Goal: Task Accomplishment & Management: Manage account settings

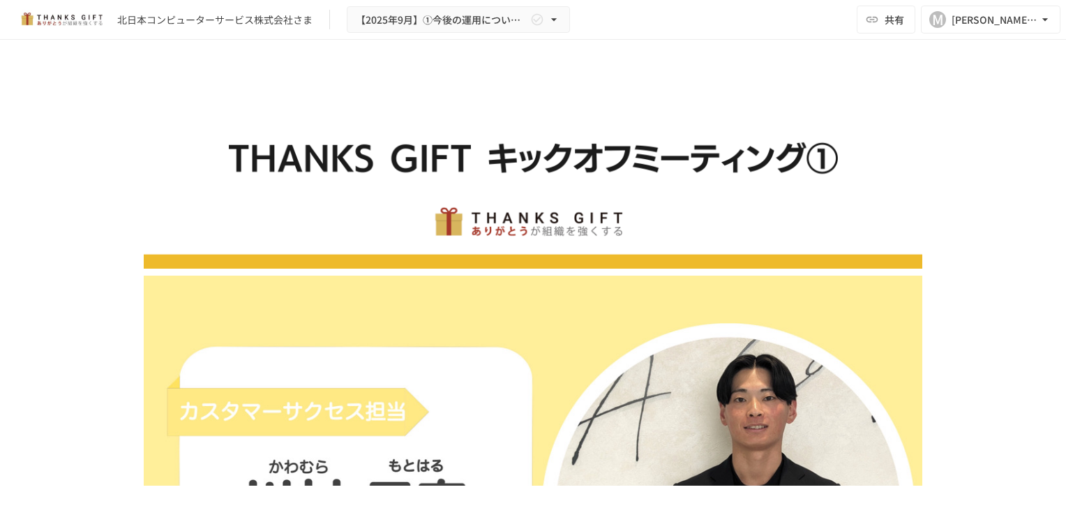
scroll to position [5115, 0]
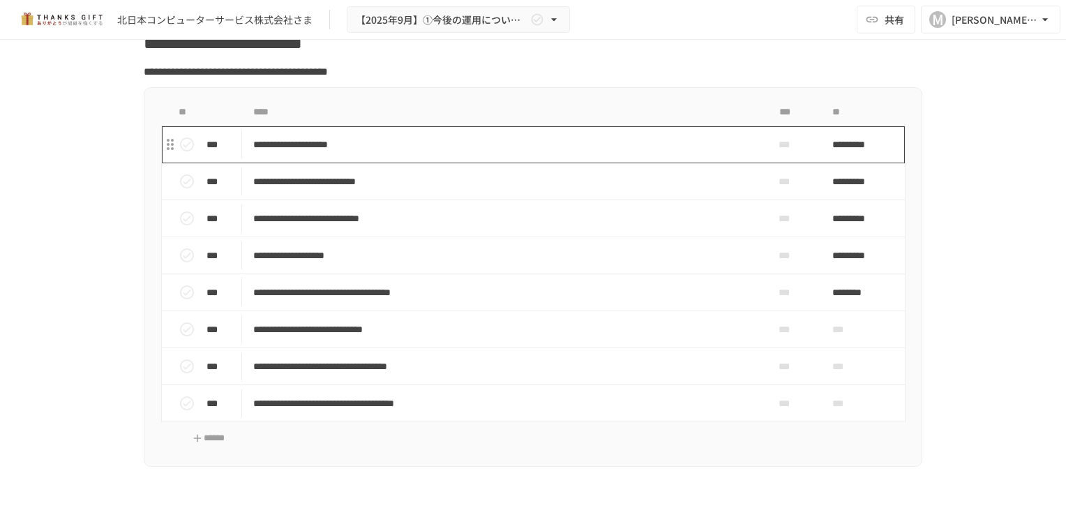
click at [402, 154] on p "**********" at bounding box center [503, 144] width 501 height 17
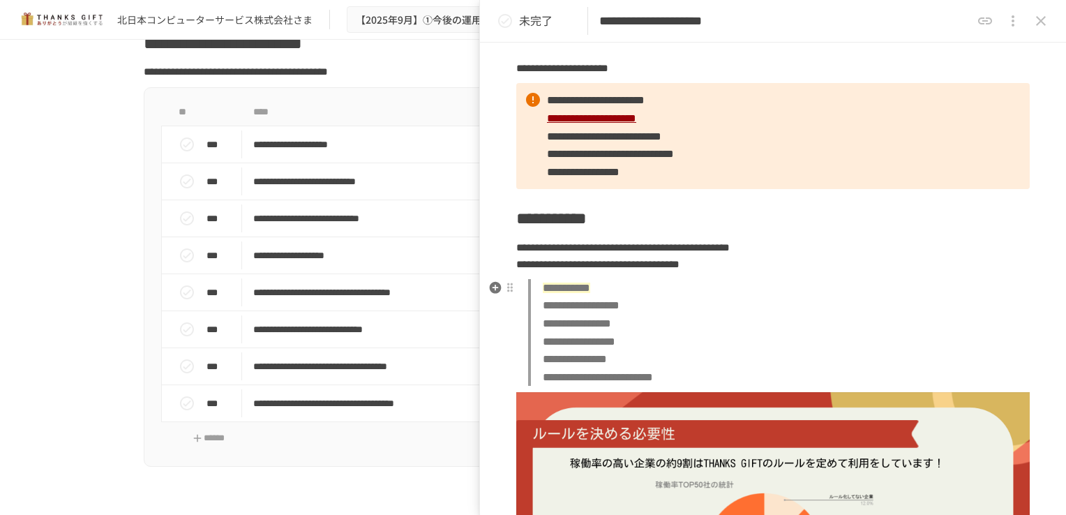
scroll to position [94, 0]
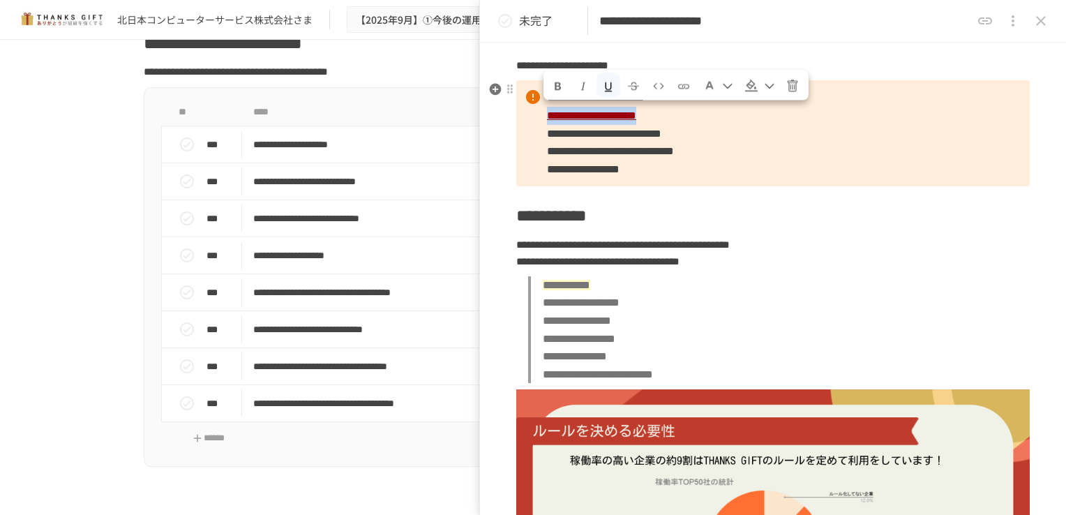
drag, startPoint x: 780, startPoint y: 114, endPoint x: 546, endPoint y: 110, distance: 233.8
click at [546, 110] on p "**********" at bounding box center [773, 133] width 514 height 106
copy span "**********"
click at [909, 60] on p "**********" at bounding box center [773, 66] width 514 height 18
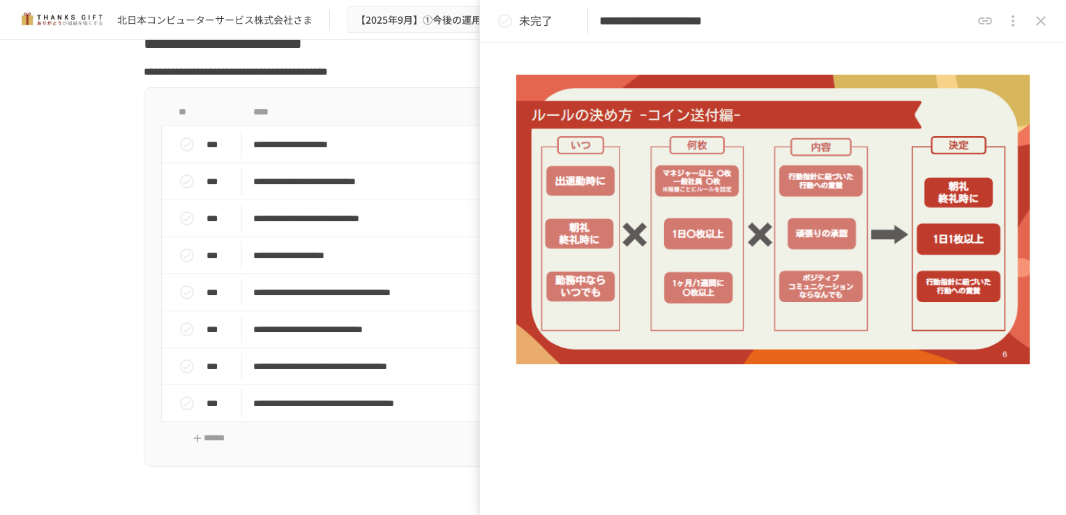
scroll to position [902, 0]
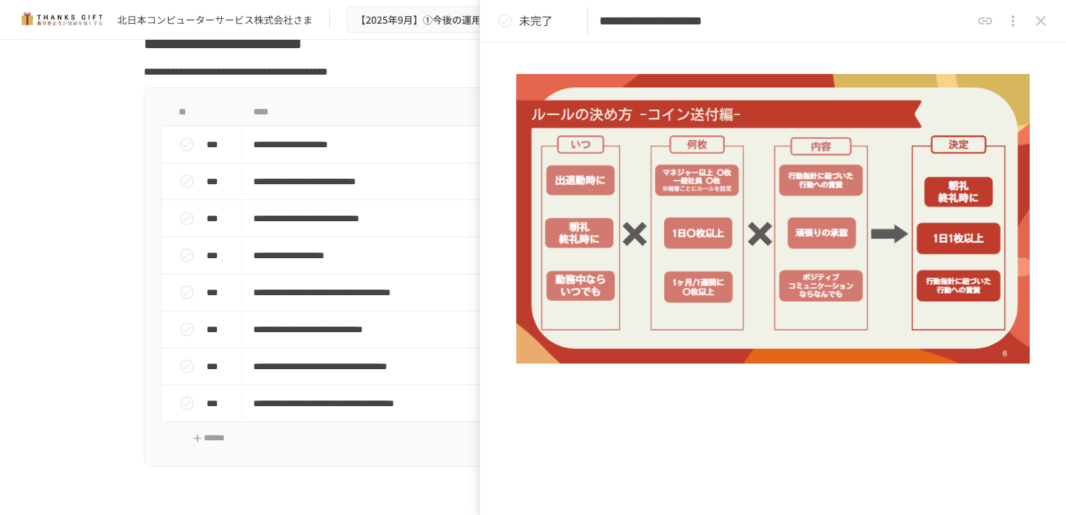
click at [1044, 22] on icon "close drawer" at bounding box center [1041, 21] width 17 height 17
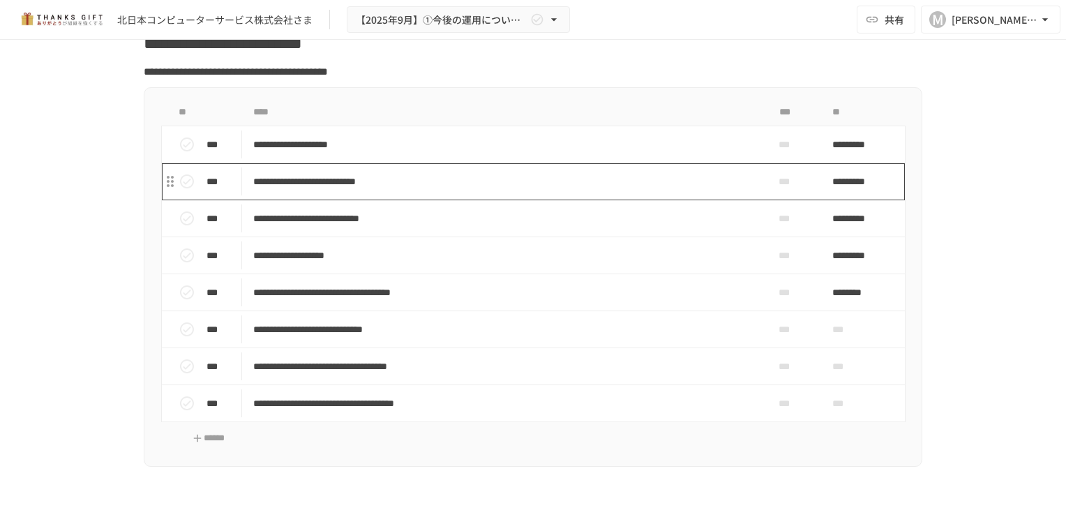
click at [268, 191] on p "**********" at bounding box center [503, 181] width 501 height 17
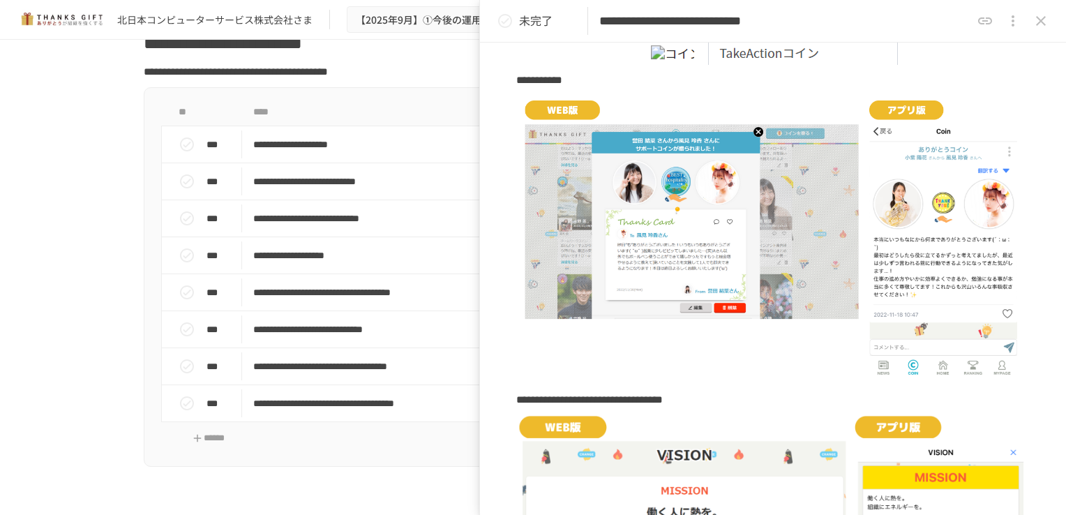
scroll to position [1362, 0]
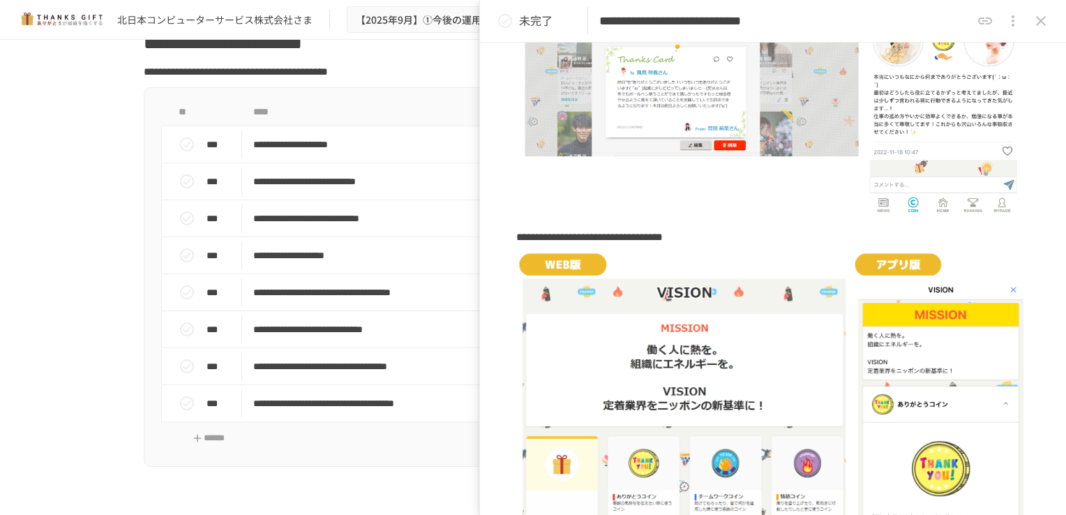
click at [1019, 24] on icon "close drawer" at bounding box center [1013, 21] width 17 height 17
click at [0, 345] on html "**********" at bounding box center [533, 243] width 1066 height 486
click at [81, 299] on div at bounding box center [533, 257] width 1066 height 515
drag, startPoint x: 81, startPoint y: 299, endPoint x: 61, endPoint y: 297, distance: 19.7
click at [61, 297] on div at bounding box center [533, 257] width 1066 height 515
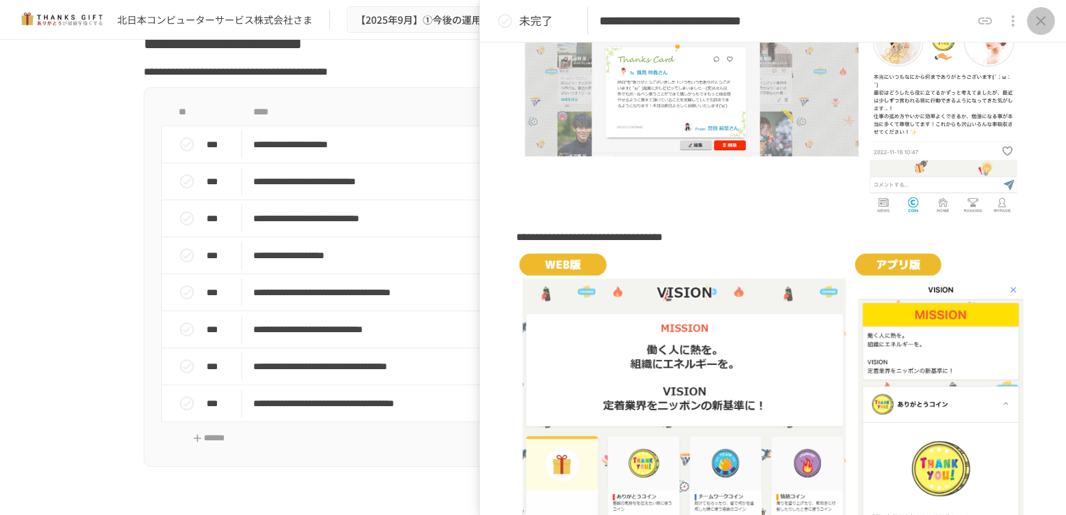
click at [1049, 19] on icon "close drawer" at bounding box center [1041, 21] width 17 height 17
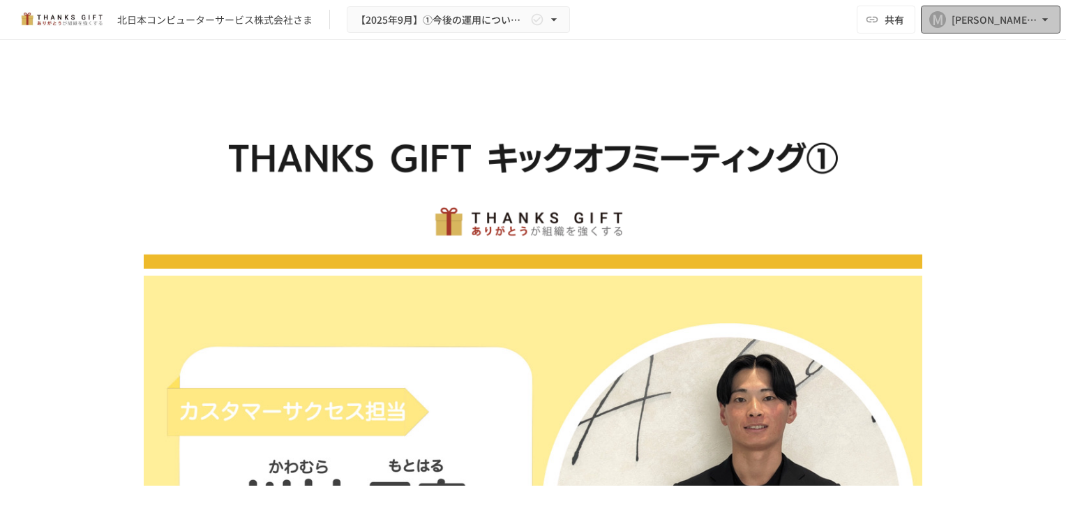
click at [983, 23] on div "[PERSON_NAME][EMAIL_ADDRESS][DOMAIN_NAME]" at bounding box center [995, 19] width 87 height 17
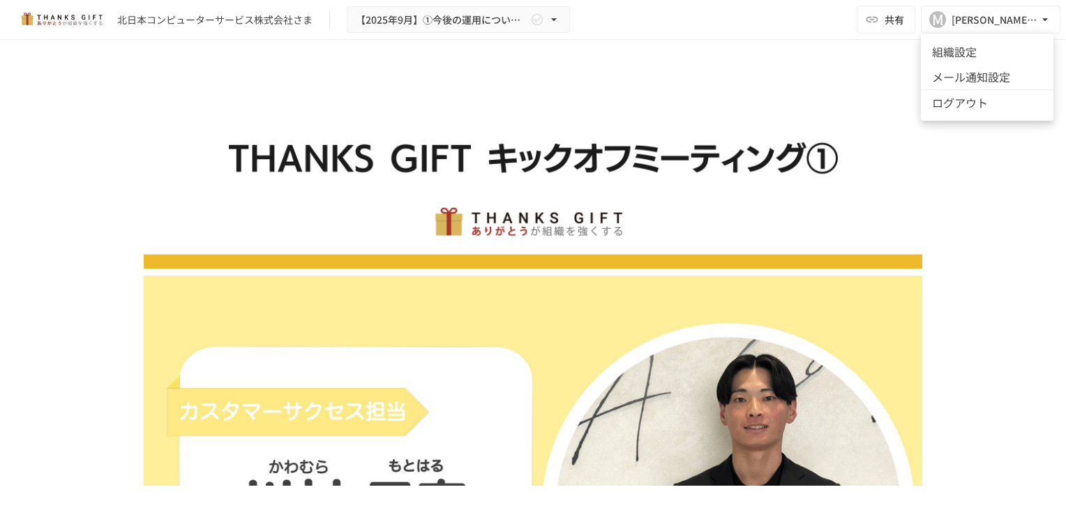
drag, startPoint x: 234, startPoint y: 151, endPoint x: 155, endPoint y: 204, distance: 96.0
click at [155, 204] on div at bounding box center [533, 257] width 1066 height 515
click at [155, 204] on img at bounding box center [533, 171] width 779 height 195
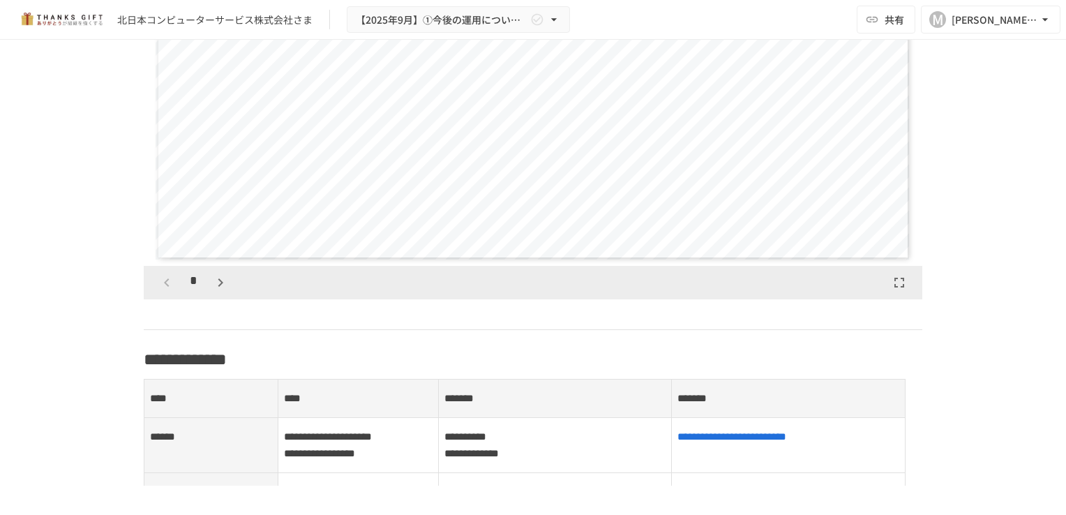
scroll to position [1622, 0]
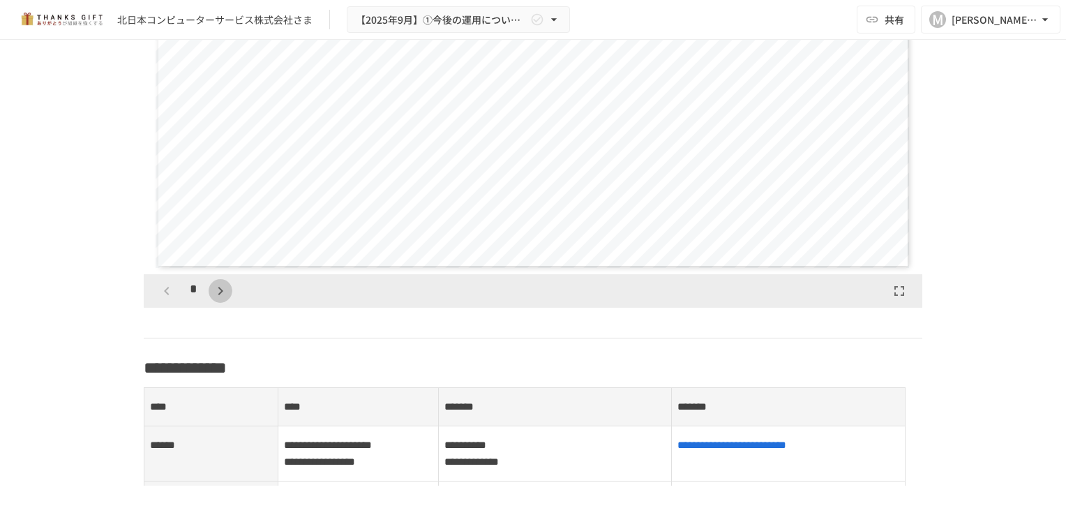
click at [212, 299] on icon "button" at bounding box center [220, 291] width 17 height 17
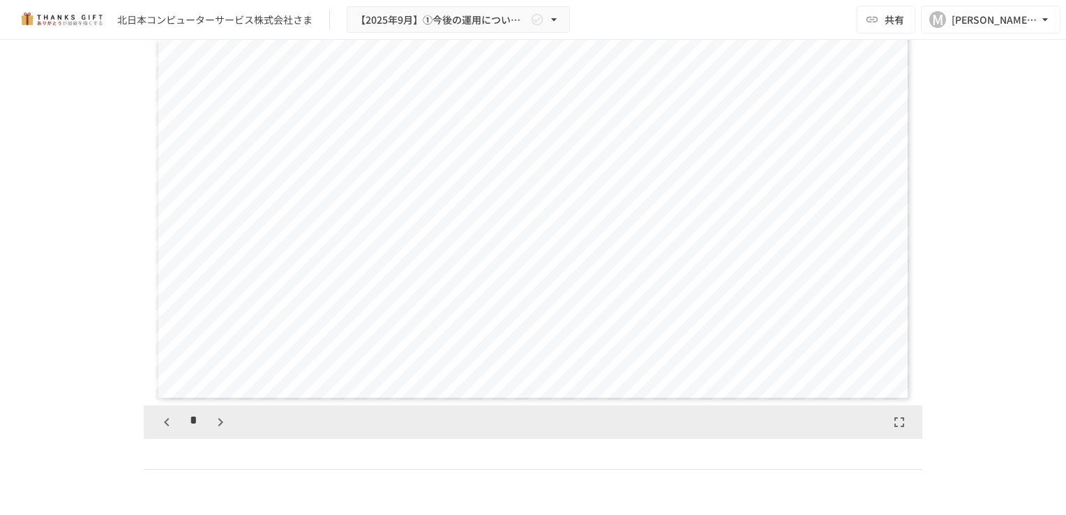
scroll to position [1491, 0]
click at [218, 426] on icon "button" at bounding box center [220, 422] width 5 height 8
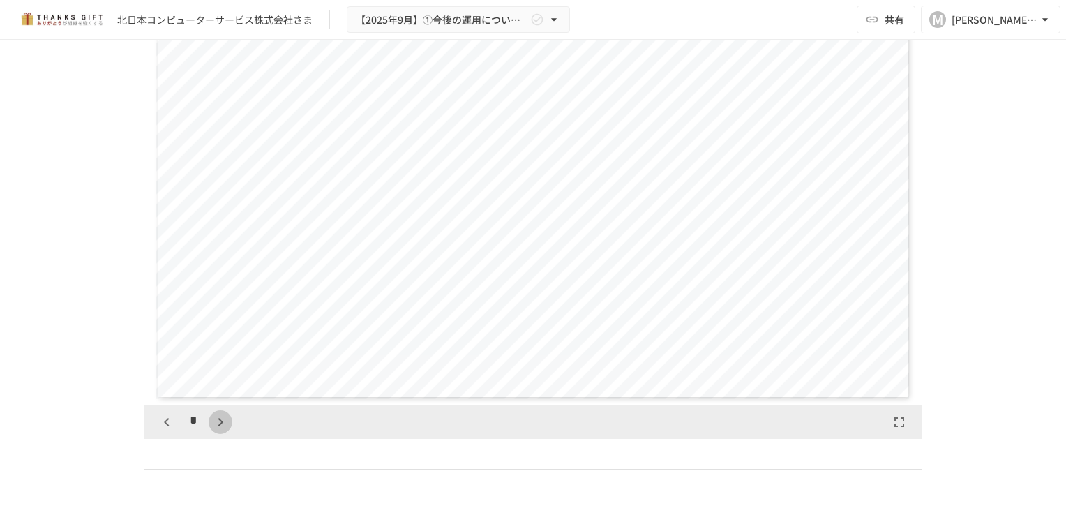
scroll to position [2180, 0]
click at [218, 426] on icon "button" at bounding box center [220, 422] width 5 height 8
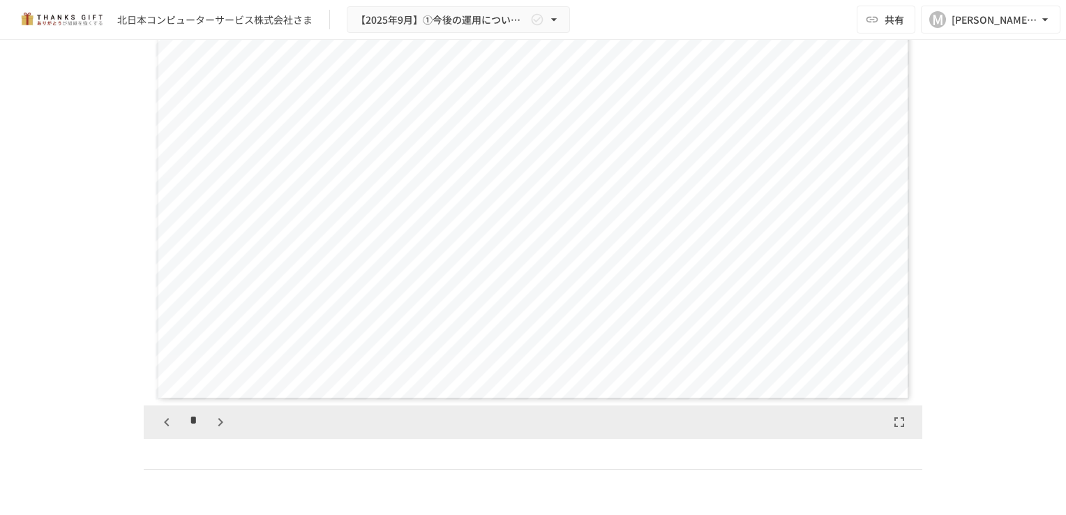
click at [218, 426] on icon "button" at bounding box center [220, 422] width 5 height 8
click at [219, 431] on icon "button" at bounding box center [227, 422] width 17 height 17
click at [225, 426] on icon "button" at bounding box center [227, 422] width 5 height 8
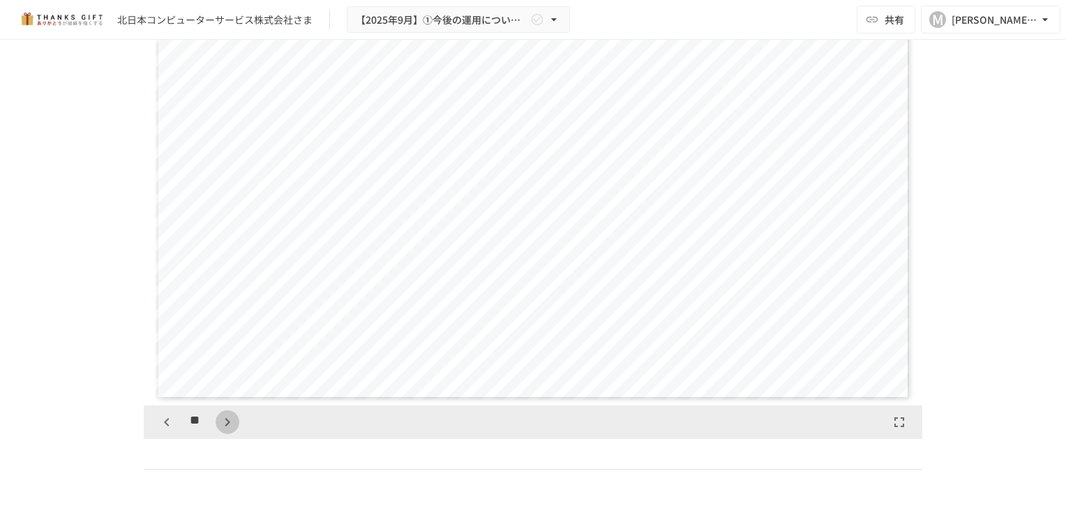
click at [225, 426] on icon "button" at bounding box center [227, 422] width 5 height 8
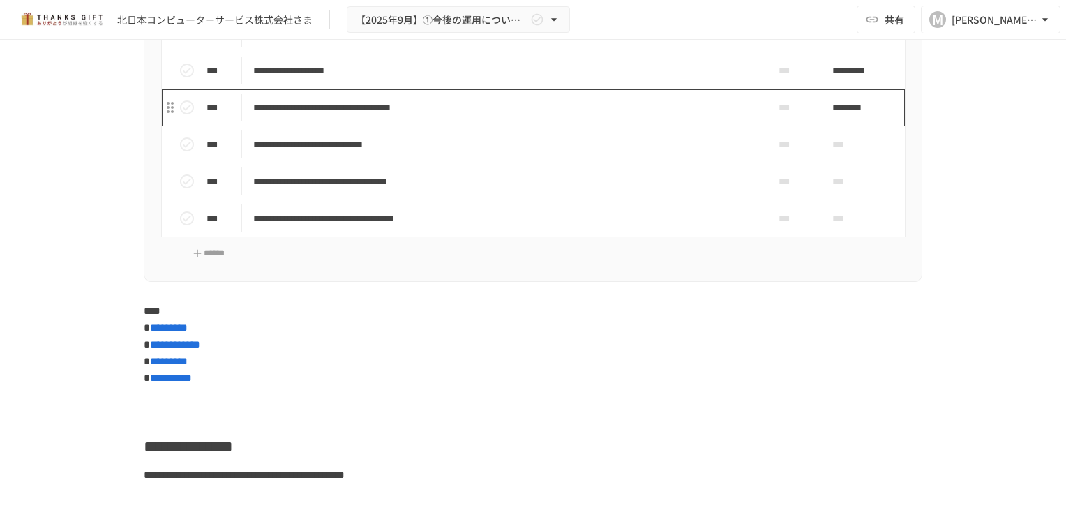
scroll to position [5301, 0]
